Goal: Download file/media: Download file/media

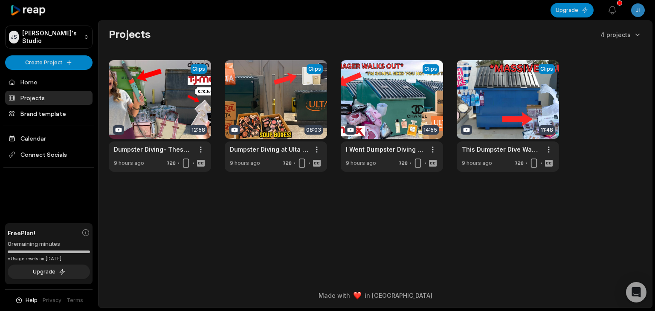
click at [631, 8] on html "JS Jimk's Studio Create Project Home Projects Brand template Calendar Connect S…" at bounding box center [327, 155] width 655 height 311
click at [590, 73] on span "Sign Out" at bounding box center [595, 70] width 24 height 9
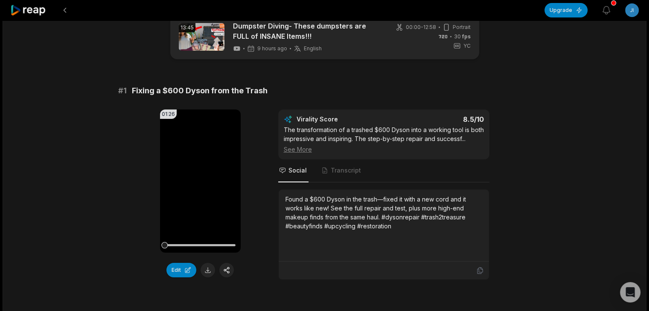
scroll to position [128, 0]
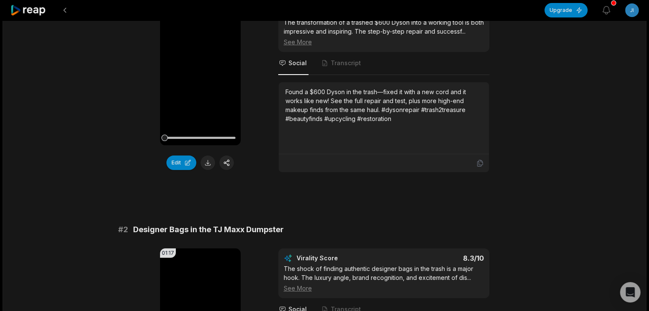
click at [204, 169] on div "Edit" at bounding box center [200, 163] width 81 height 14
click at [206, 165] on button at bounding box center [207, 163] width 14 height 14
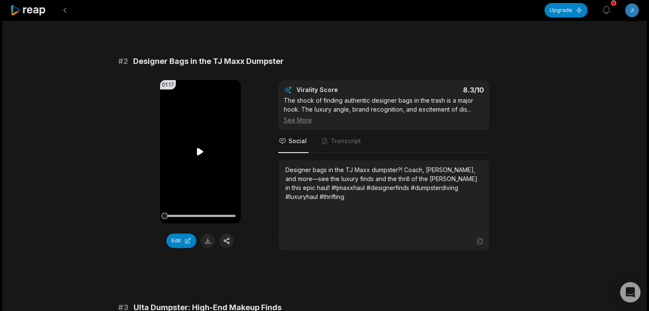
scroll to position [299, 0]
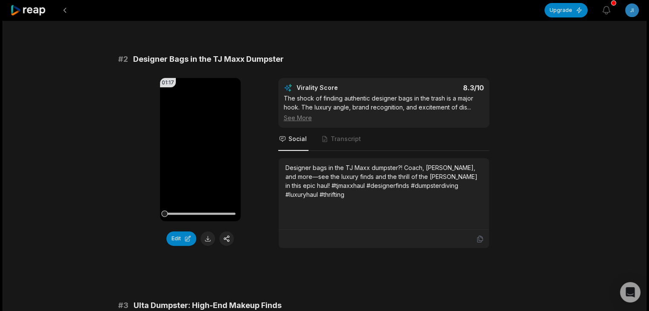
click at [205, 233] on button at bounding box center [207, 239] width 14 height 14
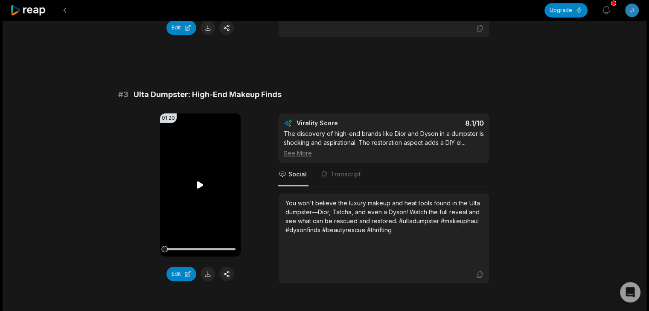
scroll to position [512, 0]
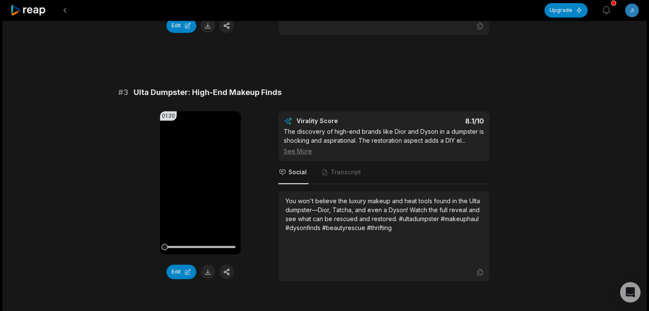
click at [209, 267] on button at bounding box center [207, 272] width 14 height 14
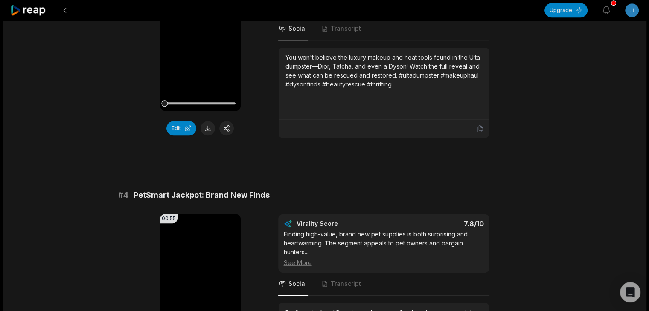
scroll to position [725, 0]
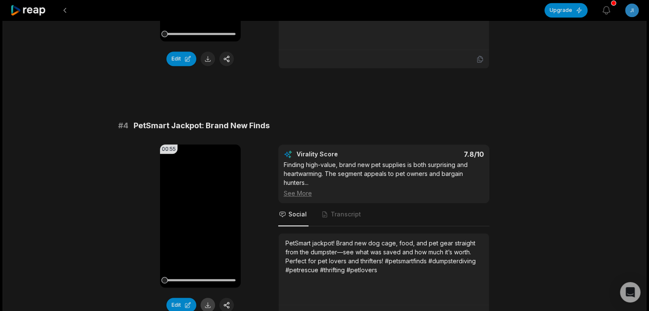
click at [209, 300] on button at bounding box center [207, 305] width 14 height 14
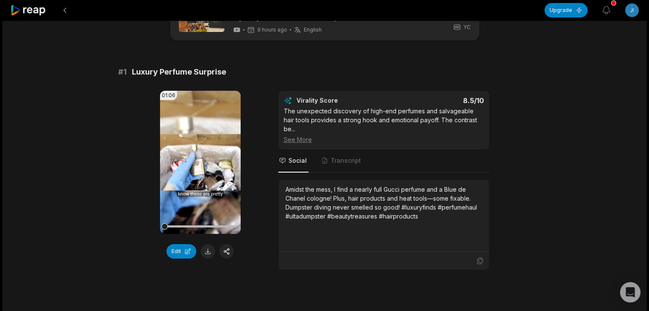
scroll to position [43, 0]
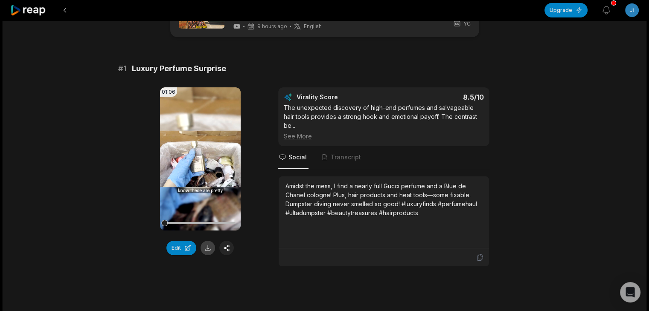
click at [205, 252] on button at bounding box center [207, 248] width 14 height 14
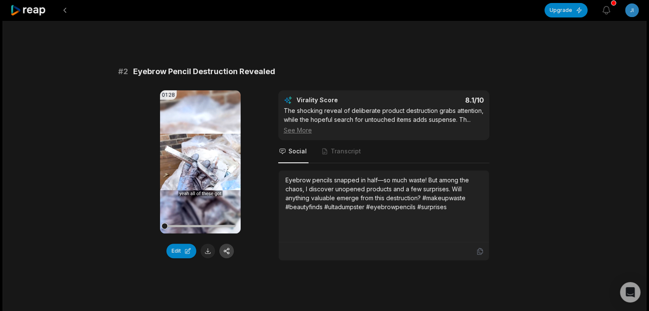
scroll to position [299, 0]
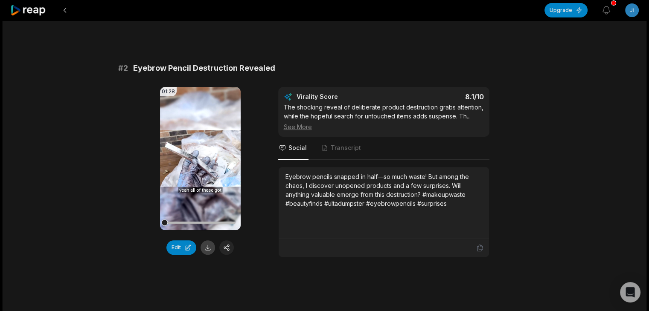
click at [207, 241] on button at bounding box center [207, 248] width 14 height 14
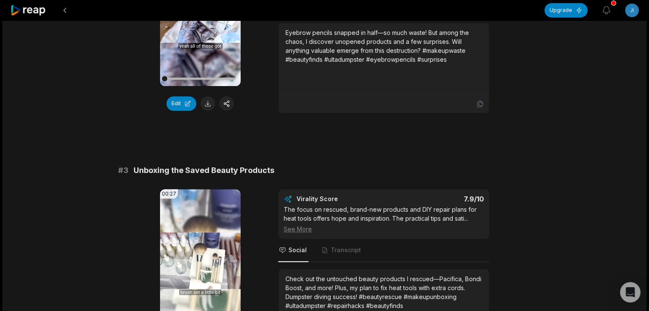
scroll to position [512, 0]
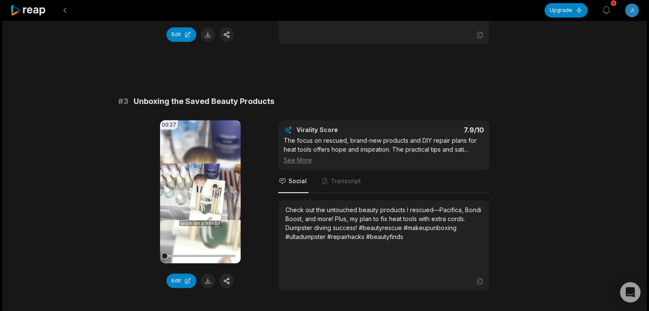
click at [209, 274] on button at bounding box center [207, 281] width 14 height 14
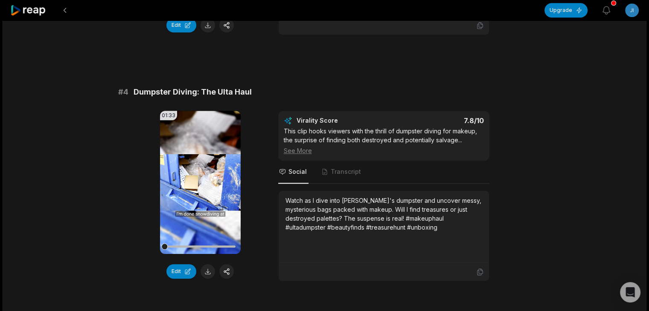
click at [208, 264] on button at bounding box center [207, 271] width 14 height 14
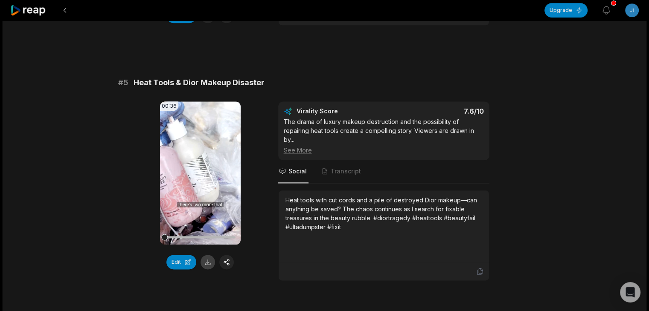
click at [209, 255] on button at bounding box center [207, 262] width 14 height 14
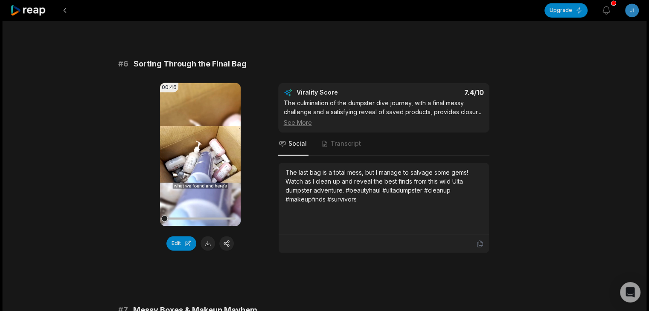
scroll to position [1322, 0]
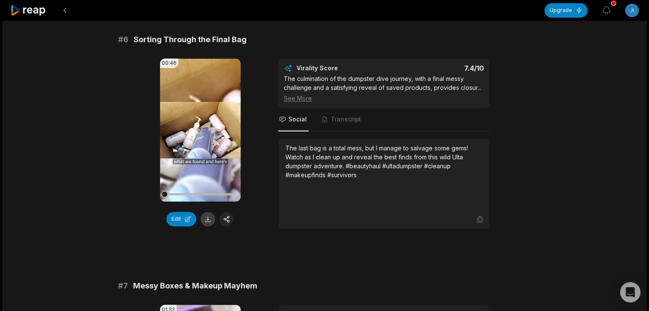
click at [206, 212] on button at bounding box center [207, 219] width 14 height 14
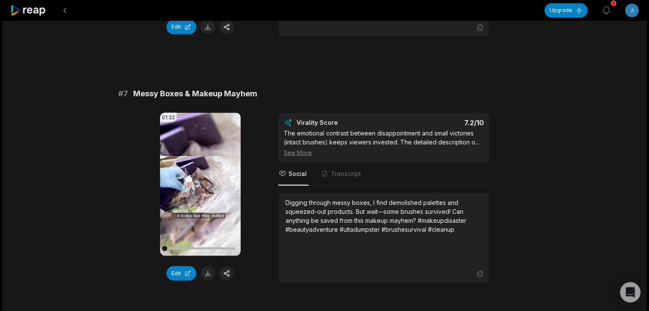
scroll to position [1535, 0]
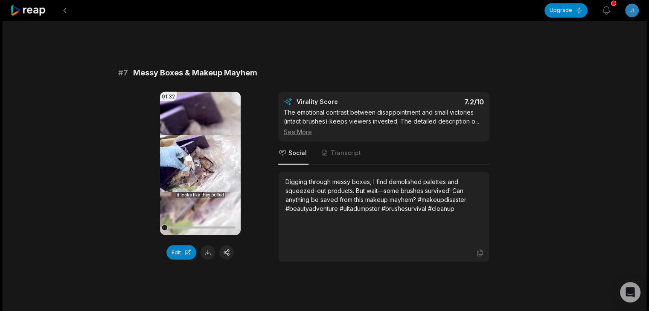
click at [207, 245] on button at bounding box center [207, 252] width 14 height 14
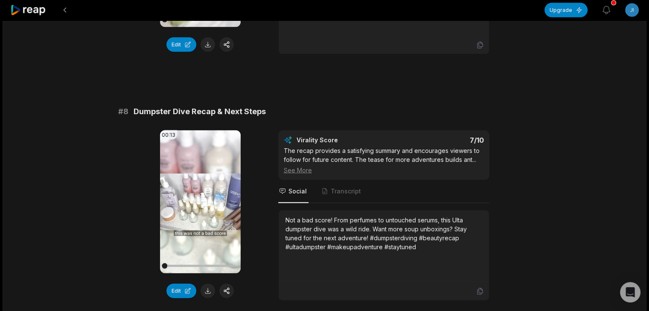
scroll to position [1748, 0]
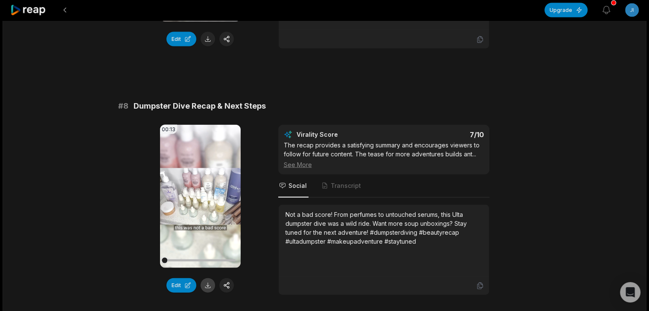
click at [208, 278] on button at bounding box center [207, 285] width 14 height 14
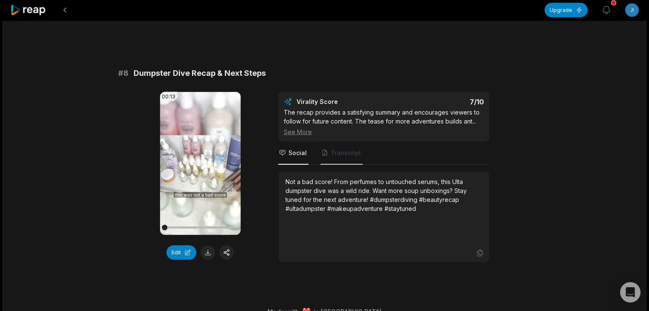
scroll to position [1783, 0]
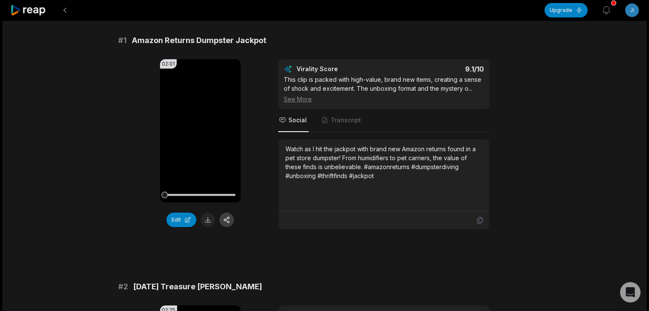
scroll to position [85, 0]
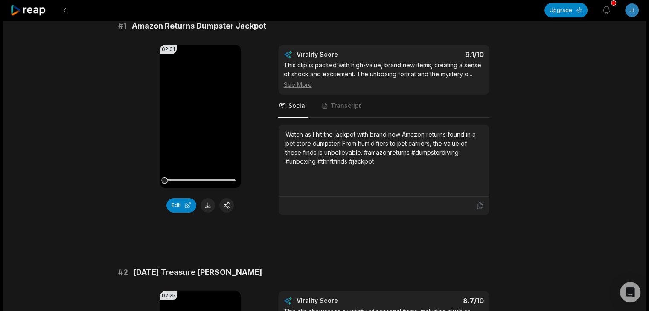
drag, startPoint x: 208, startPoint y: 209, endPoint x: 268, endPoint y: 222, distance: 61.1
click at [208, 209] on button at bounding box center [207, 205] width 14 height 14
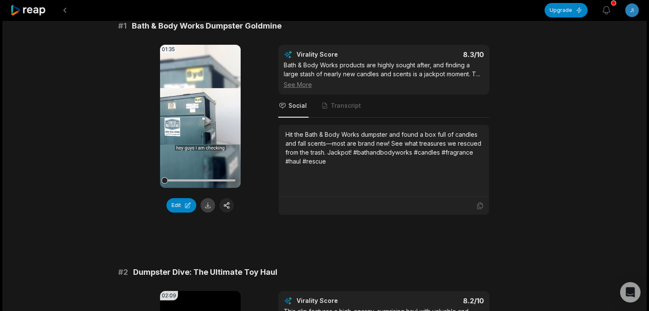
click at [208, 205] on button at bounding box center [207, 205] width 14 height 14
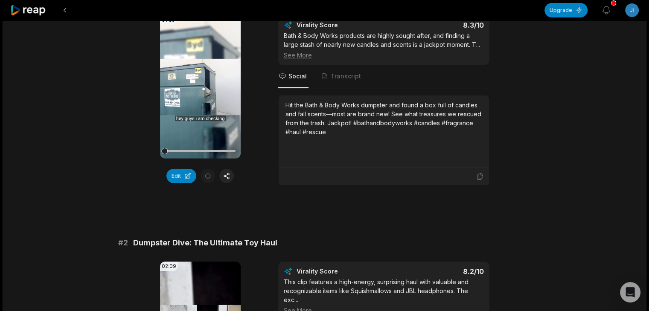
scroll to position [204, 0]
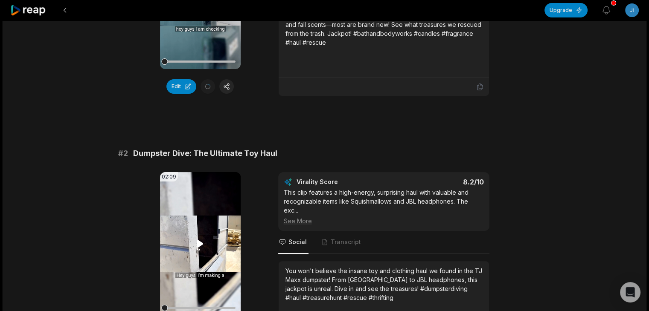
click at [206, 244] on video "Your browser does not support mp4 format." at bounding box center [200, 243] width 81 height 143
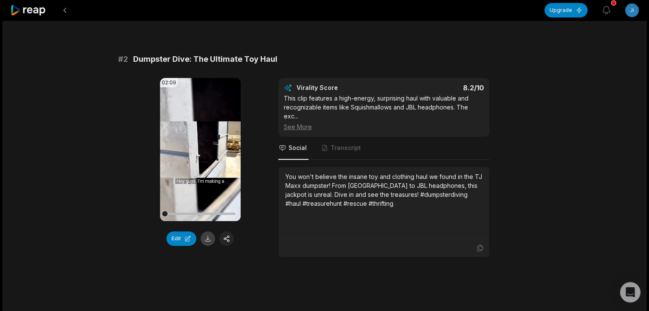
click at [210, 238] on button at bounding box center [207, 239] width 14 height 14
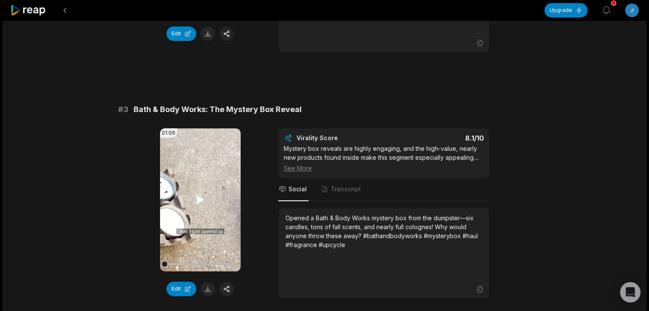
scroll to position [512, 0]
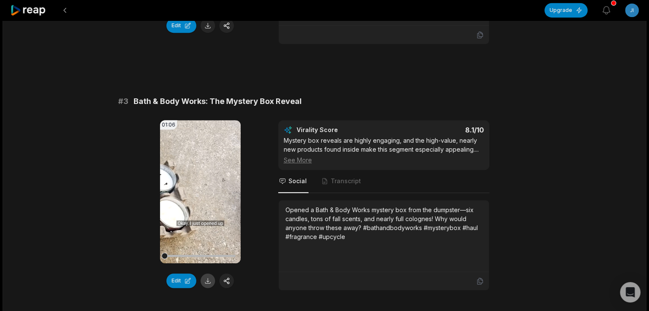
click at [206, 281] on button at bounding box center [207, 281] width 14 height 14
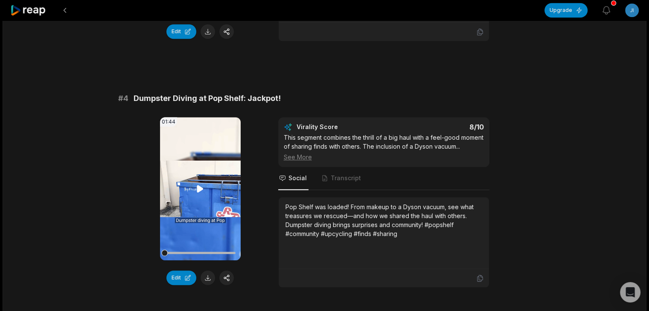
scroll to position [768, 0]
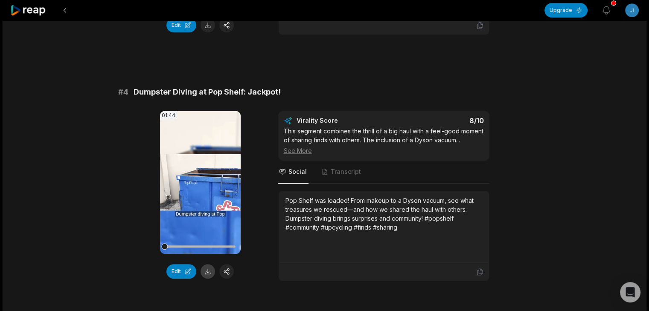
click at [206, 270] on button at bounding box center [207, 271] width 14 height 14
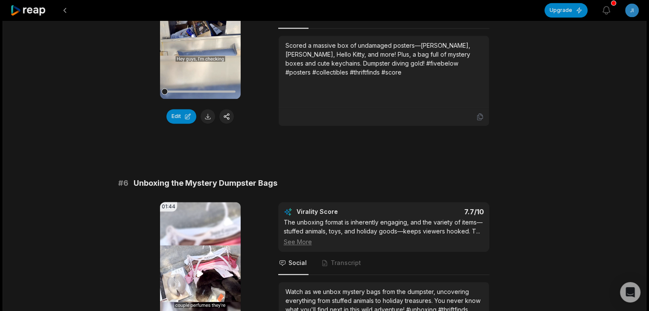
scroll to position [1237, 0]
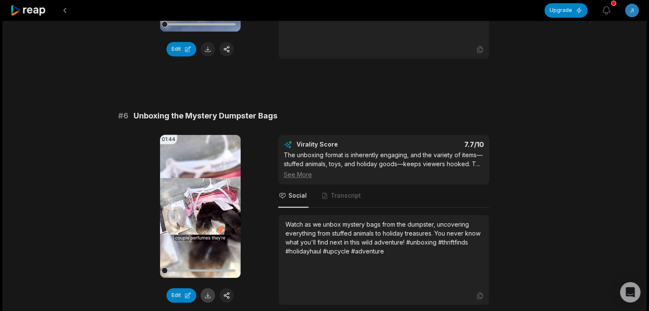
click at [206, 303] on button at bounding box center [207, 295] width 14 height 14
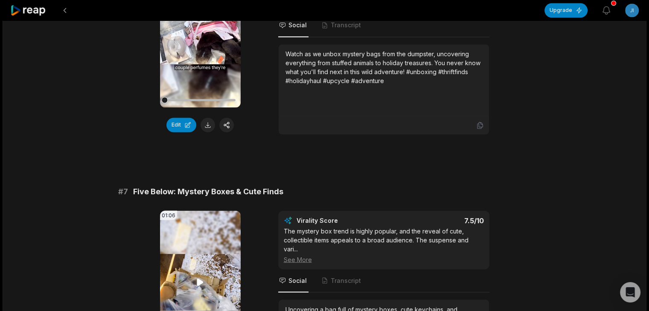
scroll to position [1493, 0]
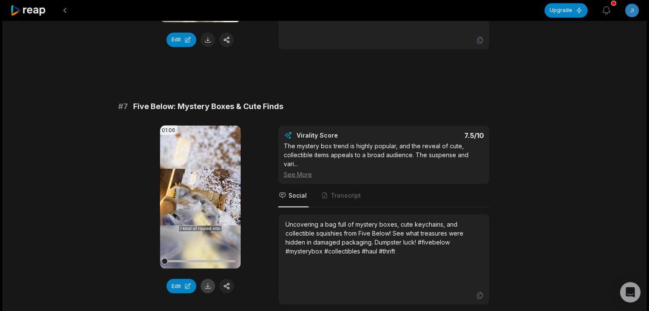
click at [205, 293] on button at bounding box center [207, 286] width 14 height 14
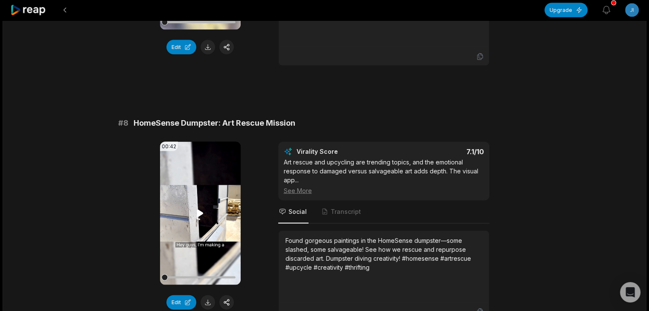
scroll to position [1748, 0]
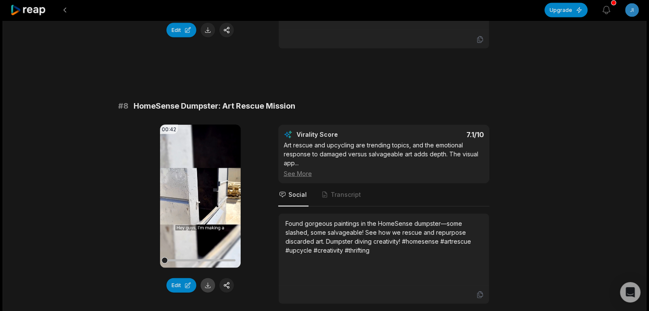
click at [206, 281] on button at bounding box center [207, 285] width 14 height 14
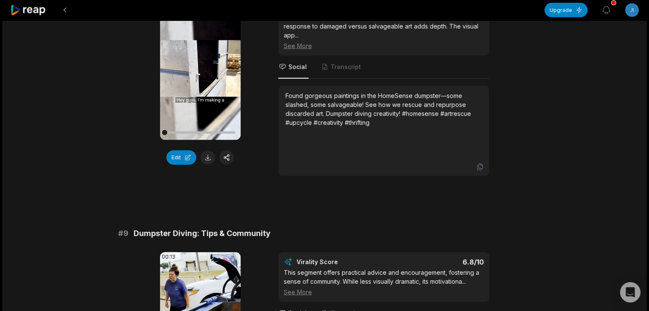
scroll to position [2004, 0]
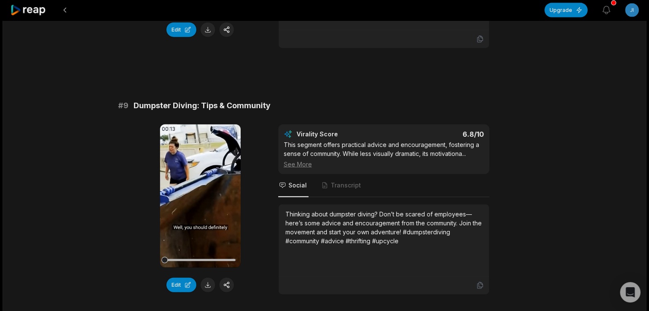
click at [204, 280] on button at bounding box center [207, 285] width 14 height 14
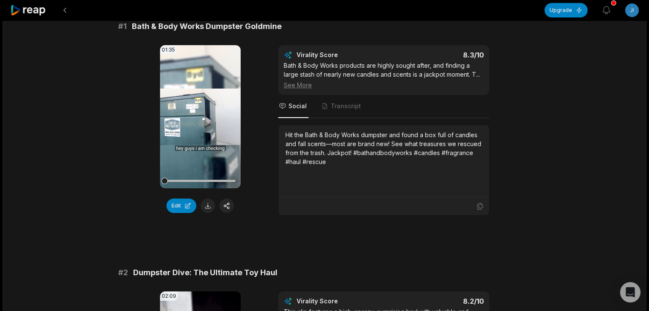
scroll to position [85, 0]
click at [209, 205] on button at bounding box center [207, 205] width 14 height 14
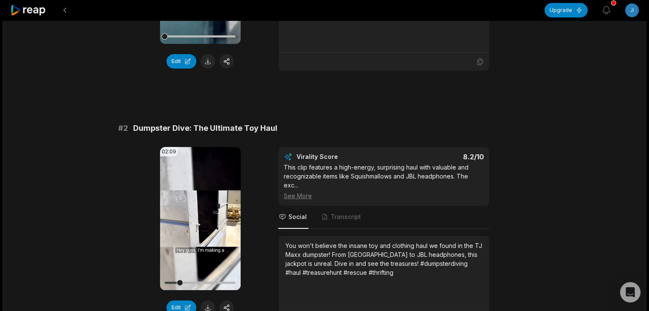
scroll to position [299, 0]
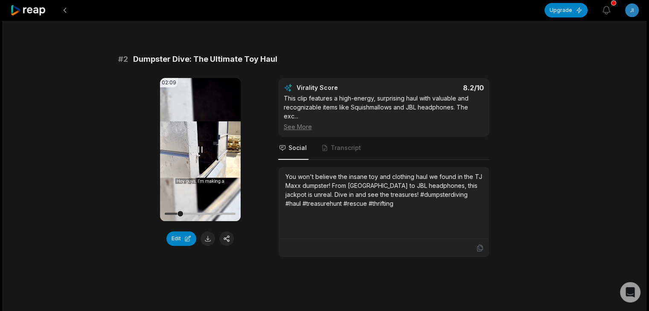
click at [191, 180] on video "Your browser does not support mp4 format." at bounding box center [200, 149] width 81 height 143
click at [207, 238] on button at bounding box center [207, 239] width 14 height 14
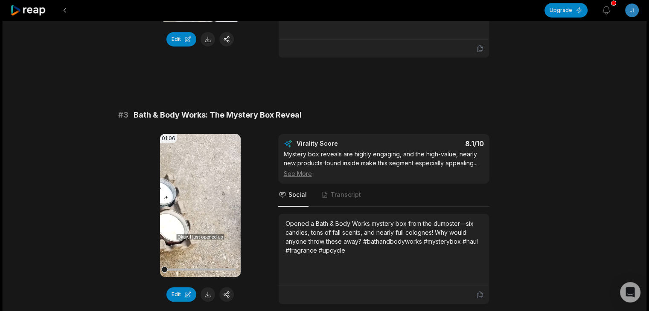
scroll to position [512, 0]
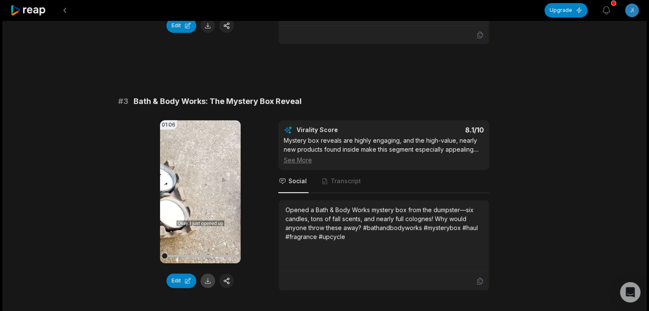
click at [206, 280] on button at bounding box center [207, 281] width 14 height 14
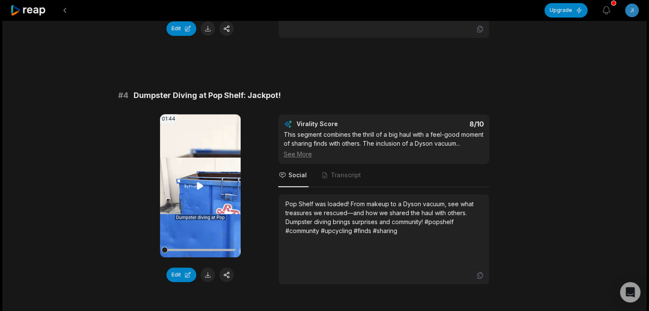
scroll to position [768, 0]
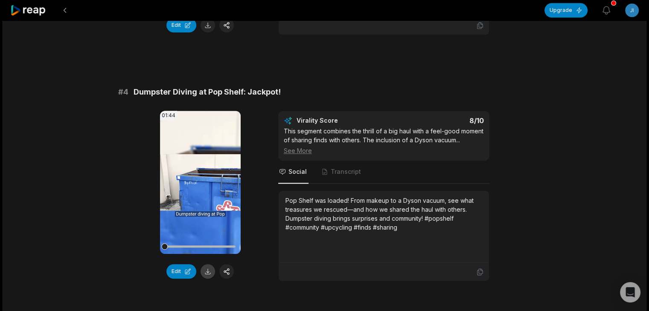
click at [208, 270] on button at bounding box center [207, 271] width 14 height 14
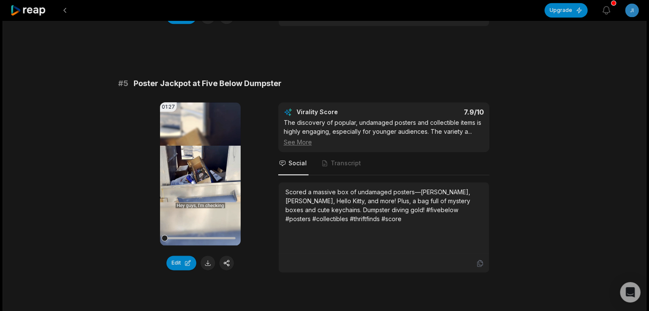
scroll to position [1023, 0]
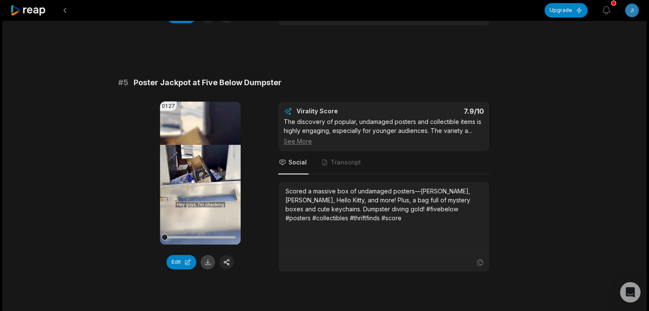
click at [204, 270] on button at bounding box center [207, 262] width 14 height 14
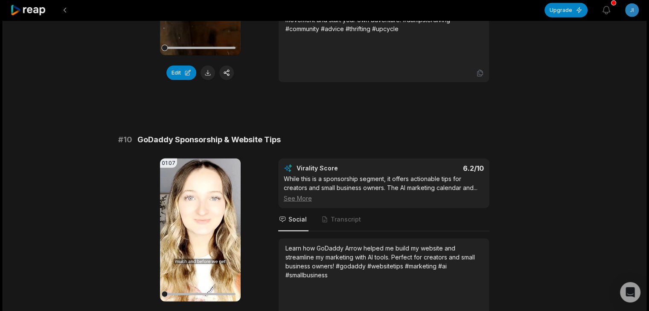
scroll to position [2218, 0]
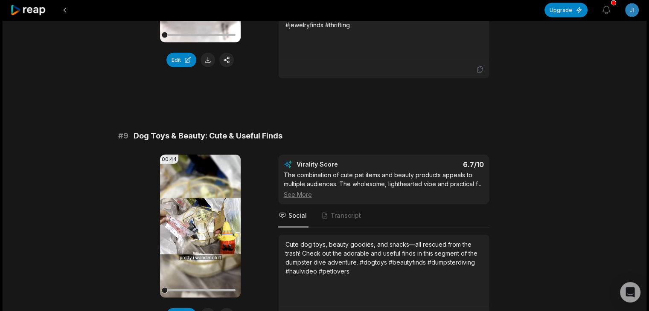
scroll to position [2004, 0]
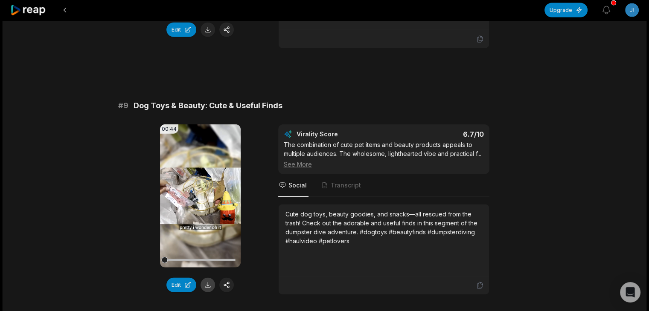
click at [208, 278] on button at bounding box center [207, 285] width 14 height 14
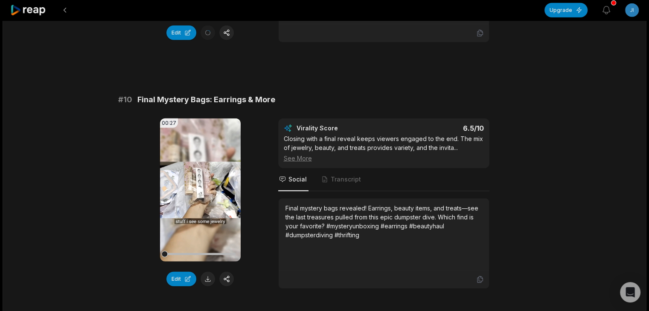
scroll to position [2260, 0]
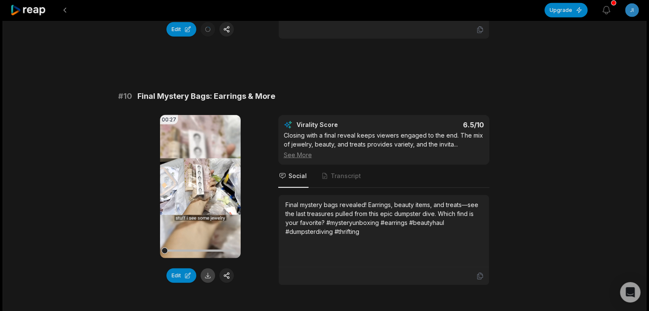
click at [204, 269] on button at bounding box center [207, 276] width 14 height 14
